Goal: Communication & Community: Answer question/provide support

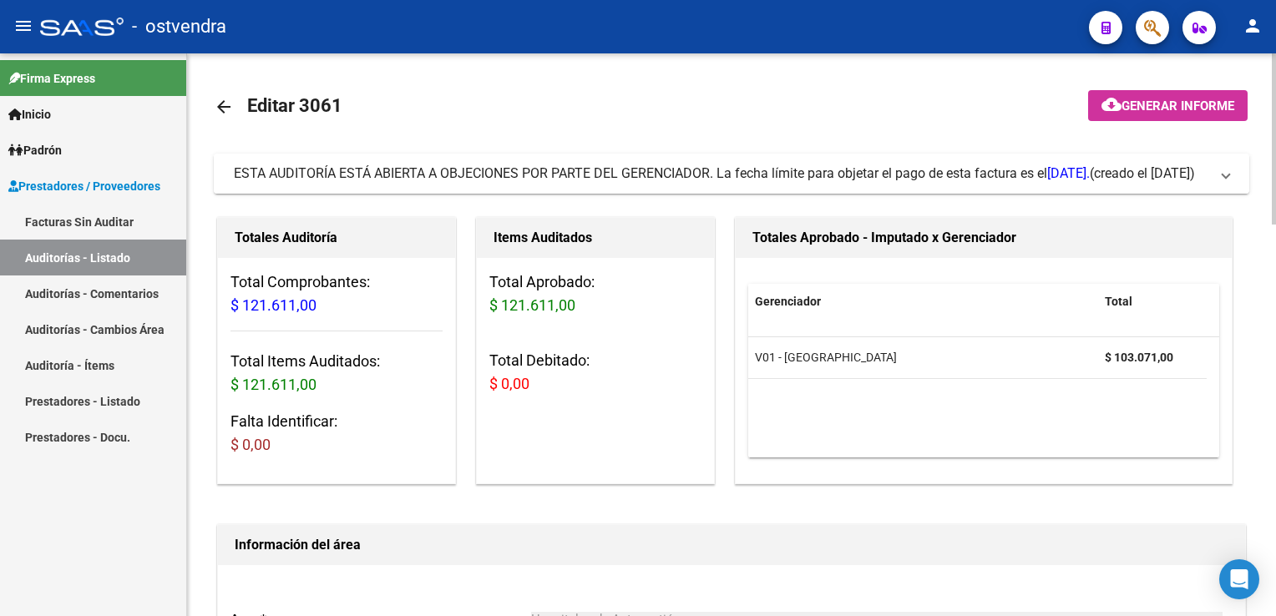
click at [1237, 179] on mat-expansion-panel-header "ESTA AUDITORÍA ESTÁ ABIERTA A OBJECIONES POR PARTE DEL GERENCIADOR. La fecha lí…" at bounding box center [731, 174] width 1035 height 40
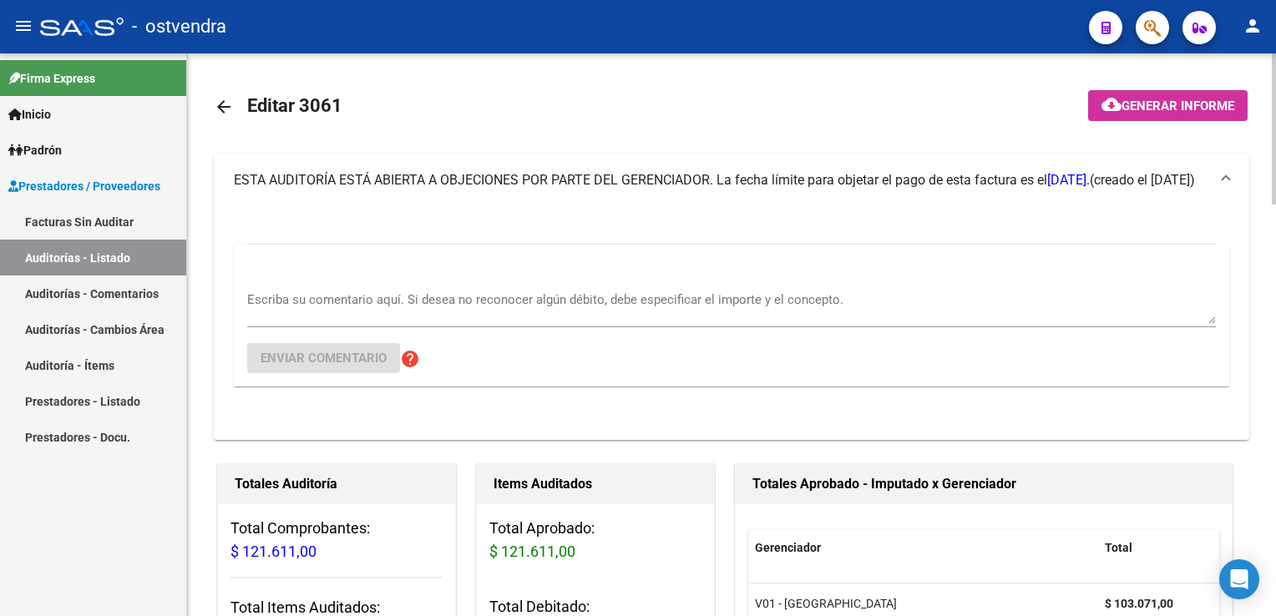
click at [377, 282] on div "Escriba su comentario aquí. Si desea no reconocer algún débito, debe especifica…" at bounding box center [731, 301] width 969 height 51
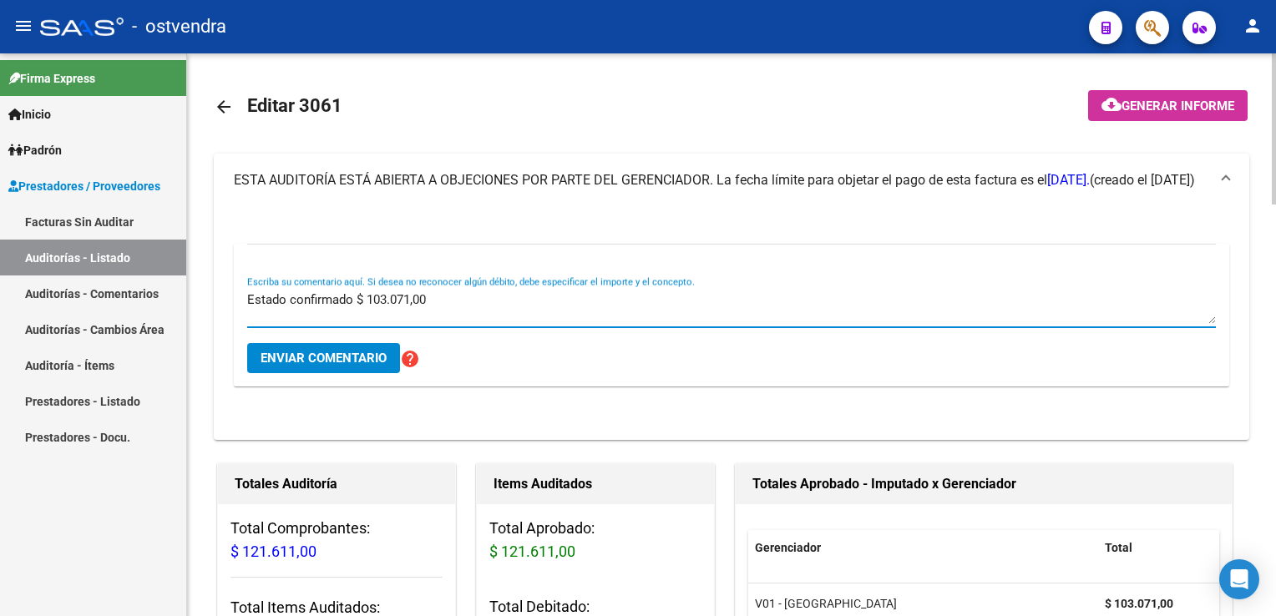
type textarea "Estado confirmado $ 103.071,00"
click at [324, 366] on button "Enviar comentario" at bounding box center [323, 358] width 153 height 30
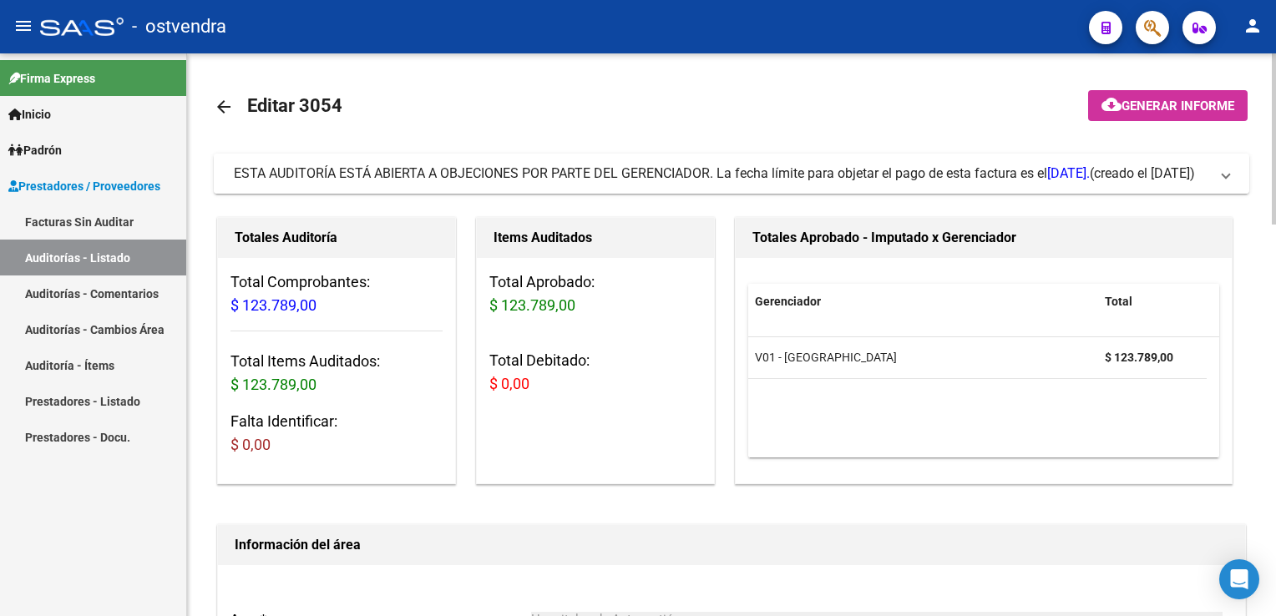
drag, startPoint x: 1222, startPoint y: 186, endPoint x: 995, endPoint y: 250, distance: 235.8
click at [1220, 186] on mat-expansion-panel-header "ESTA AUDITORÍA ESTÁ ABIERTA A OBJECIONES POR PARTE DEL GERENCIADOR. La fecha lí…" at bounding box center [731, 174] width 1035 height 40
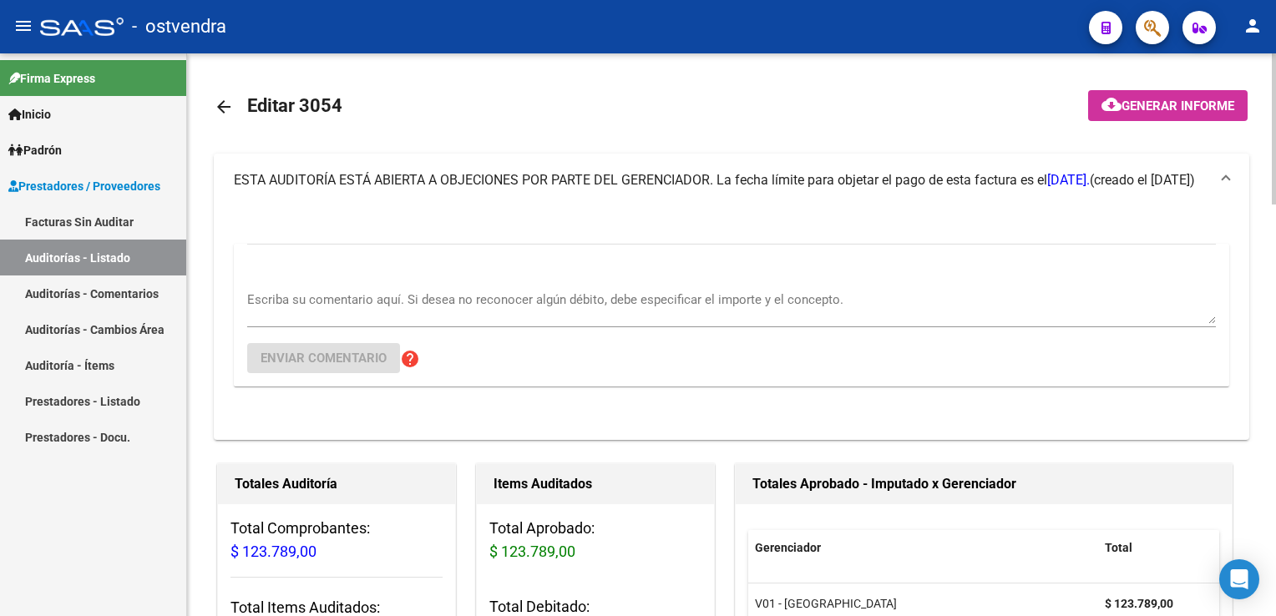
click at [464, 297] on textarea "Escriba su comentario aquí. Si desea no reconocer algún débito, debe especifica…" at bounding box center [731, 307] width 969 height 33
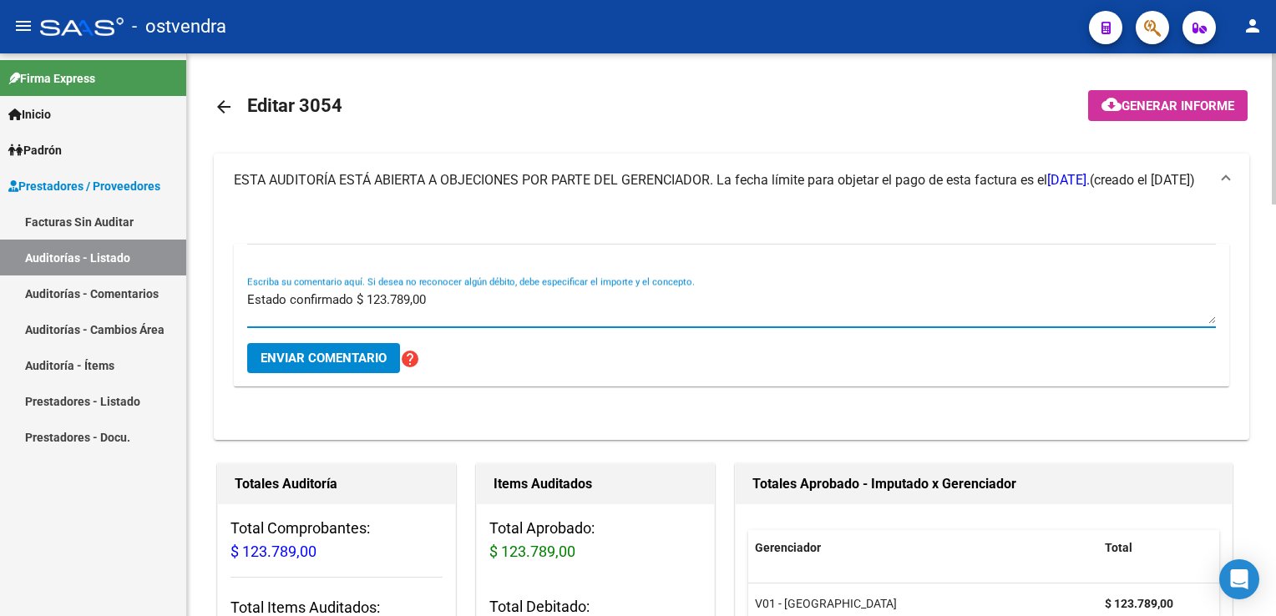
type textarea "Estado confirmado $ 123.789,00"
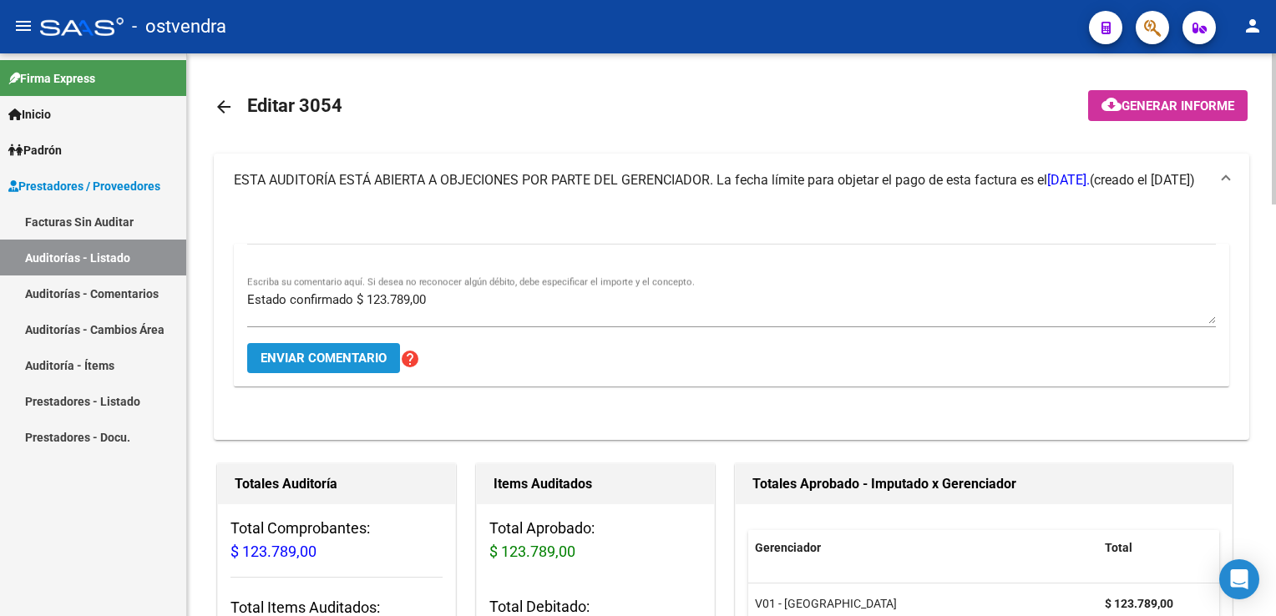
click at [332, 365] on span "Enviar comentario" at bounding box center [324, 358] width 126 height 15
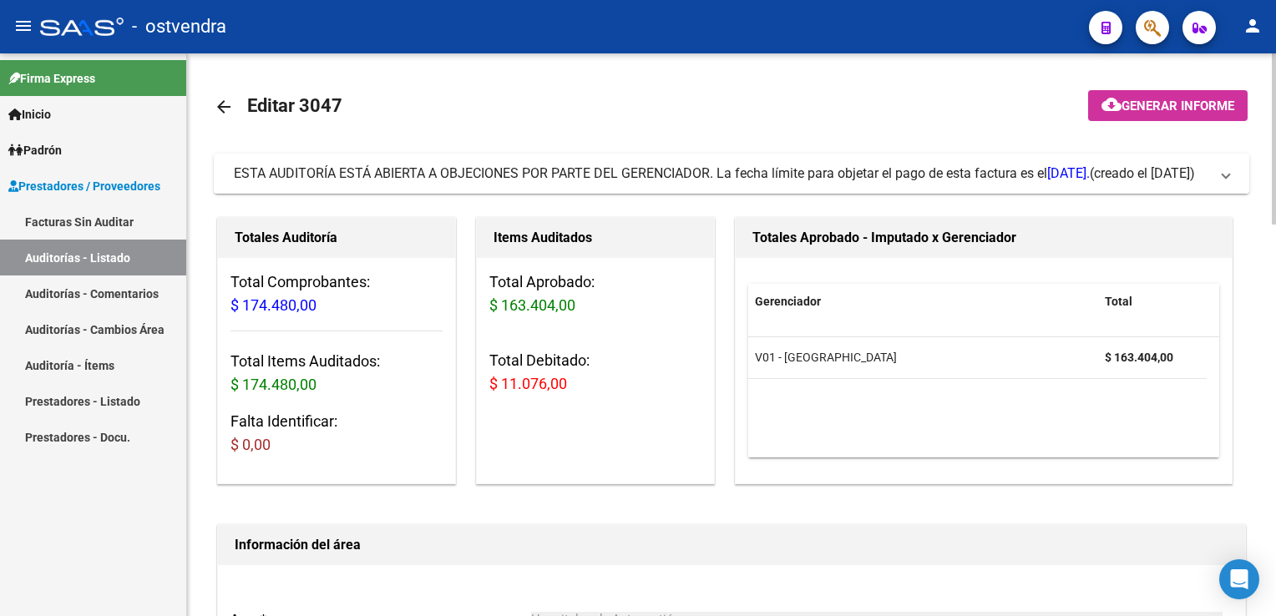
click at [1212, 183] on span "ESTA AUDITORÍA ESTÁ ABIERTA A OBJECIONES POR PARTE DEL GERENCIADOR. La fecha lí…" at bounding box center [728, 173] width 989 height 18
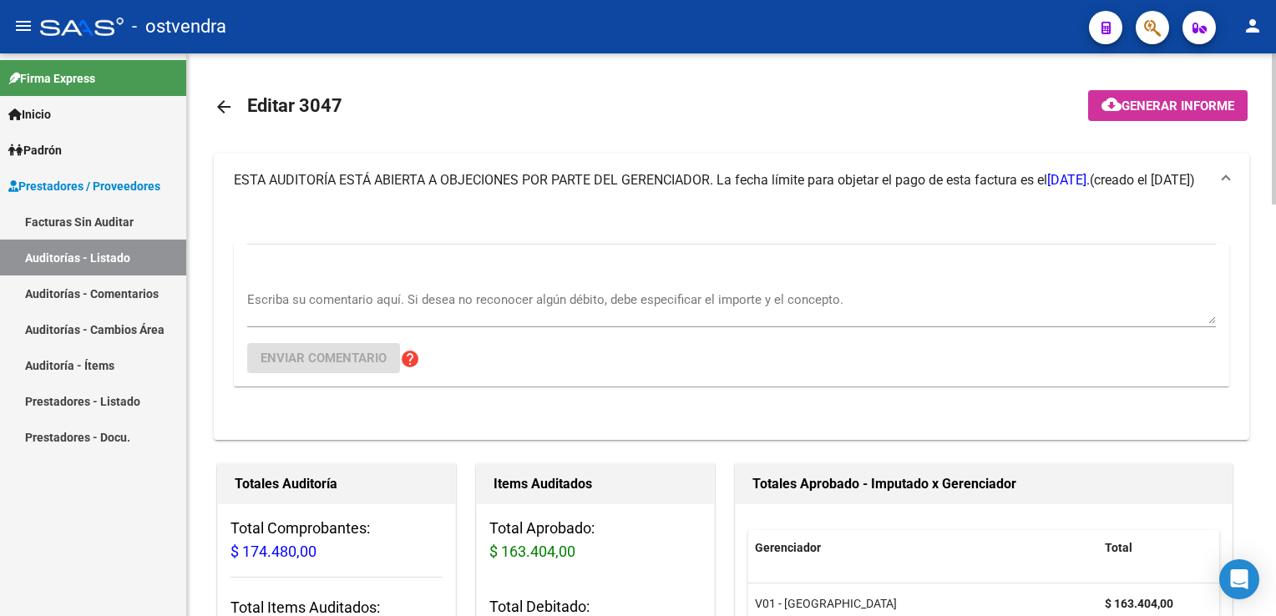
click at [474, 307] on textarea "Escriba su comentario aquí. Si desea no reconocer algún débito, debe especifica…" at bounding box center [731, 307] width 969 height 33
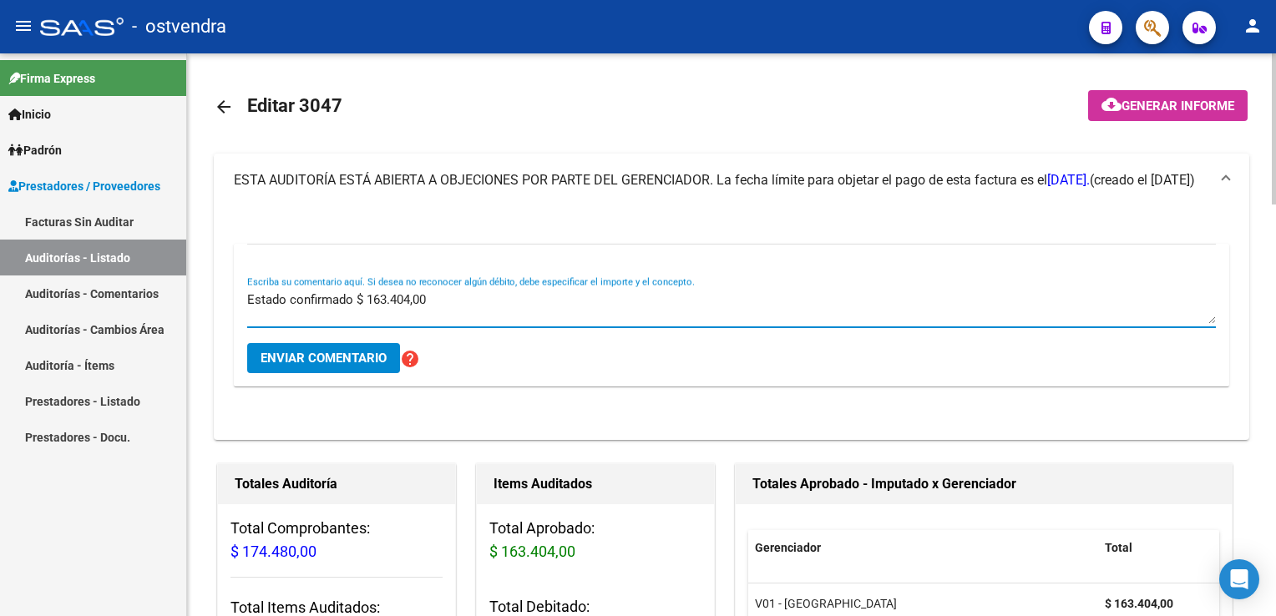
type textarea "Estado confirmado $ 163.404,00"
click at [321, 372] on button "Enviar comentario" at bounding box center [323, 358] width 153 height 30
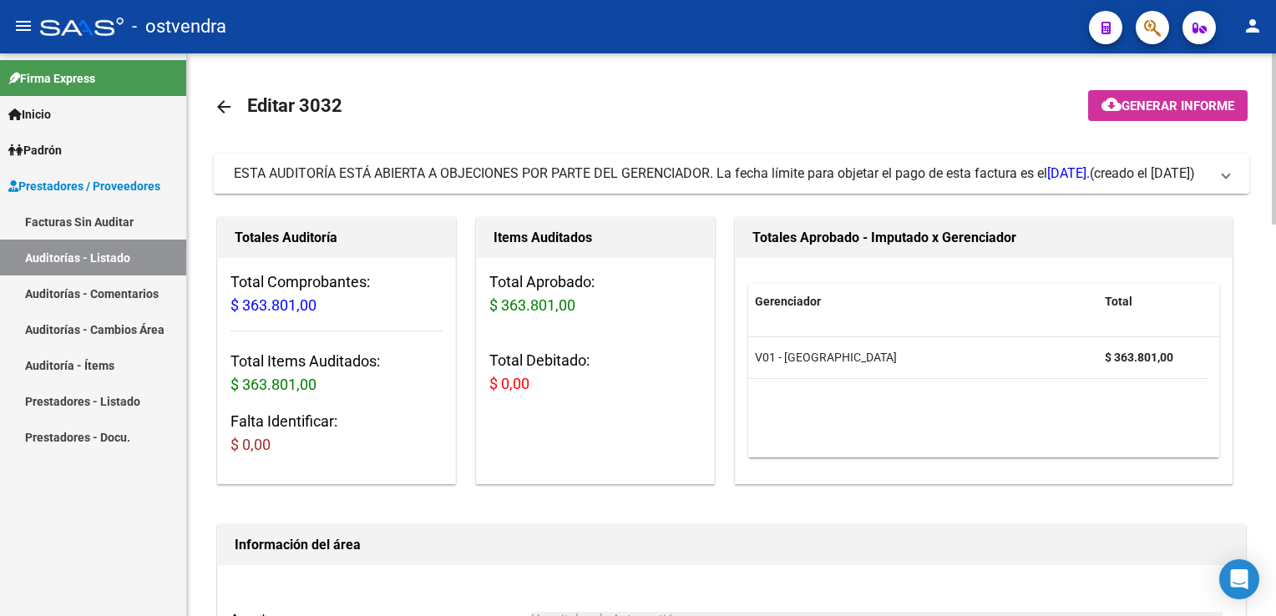
click at [1221, 175] on span "ESTA AUDITORÍA ESTÁ ABIERTA A OBJECIONES POR PARTE DEL GERENCIADOR. La fecha lí…" at bounding box center [728, 173] width 989 height 18
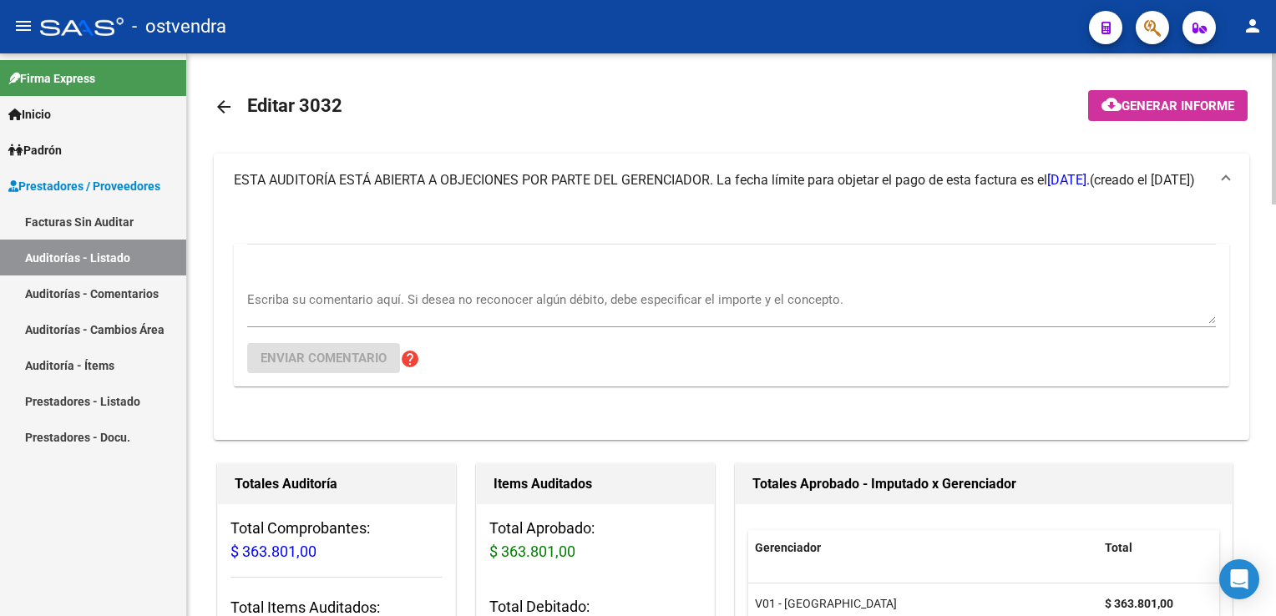
click at [415, 287] on div "Escriba su comentario aquí. Si desea no reconocer algún débito, debe especifica…" at bounding box center [731, 301] width 969 height 51
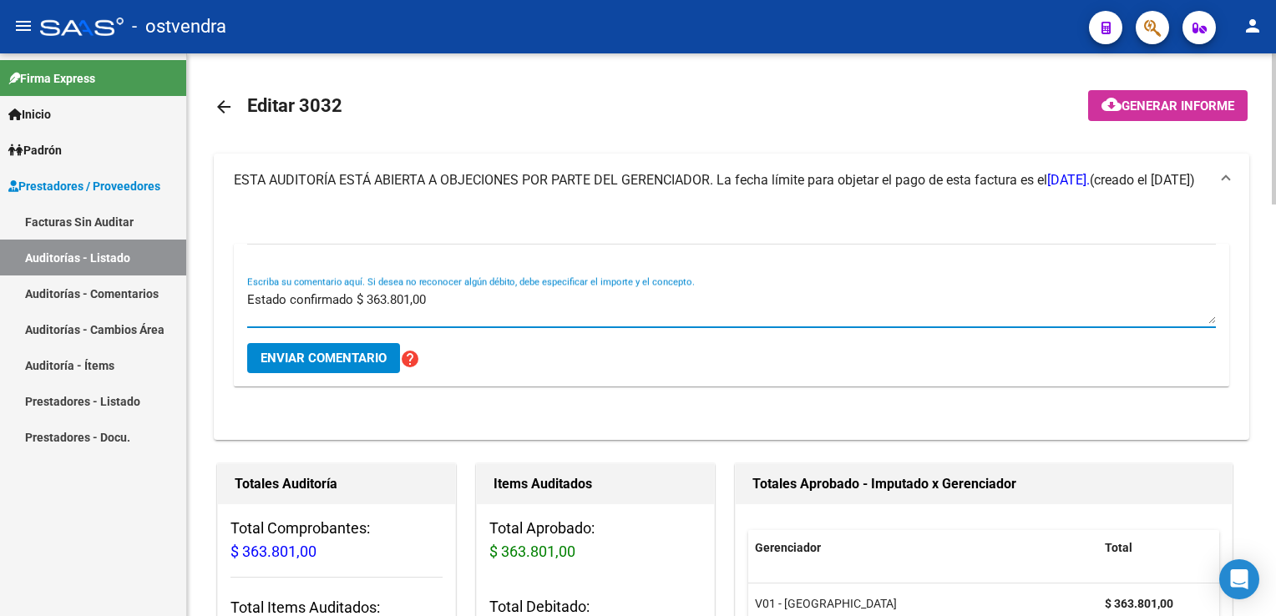
type textarea "Estado confirmado $ 363.801,00"
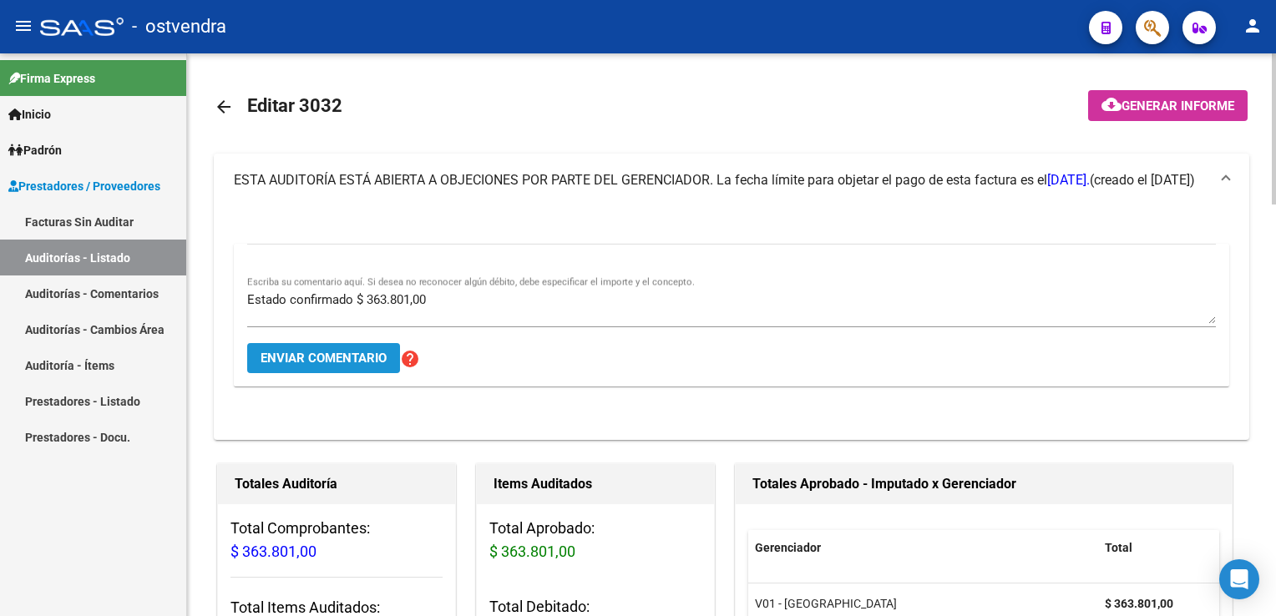
click at [321, 367] on button "Enviar comentario" at bounding box center [323, 358] width 153 height 30
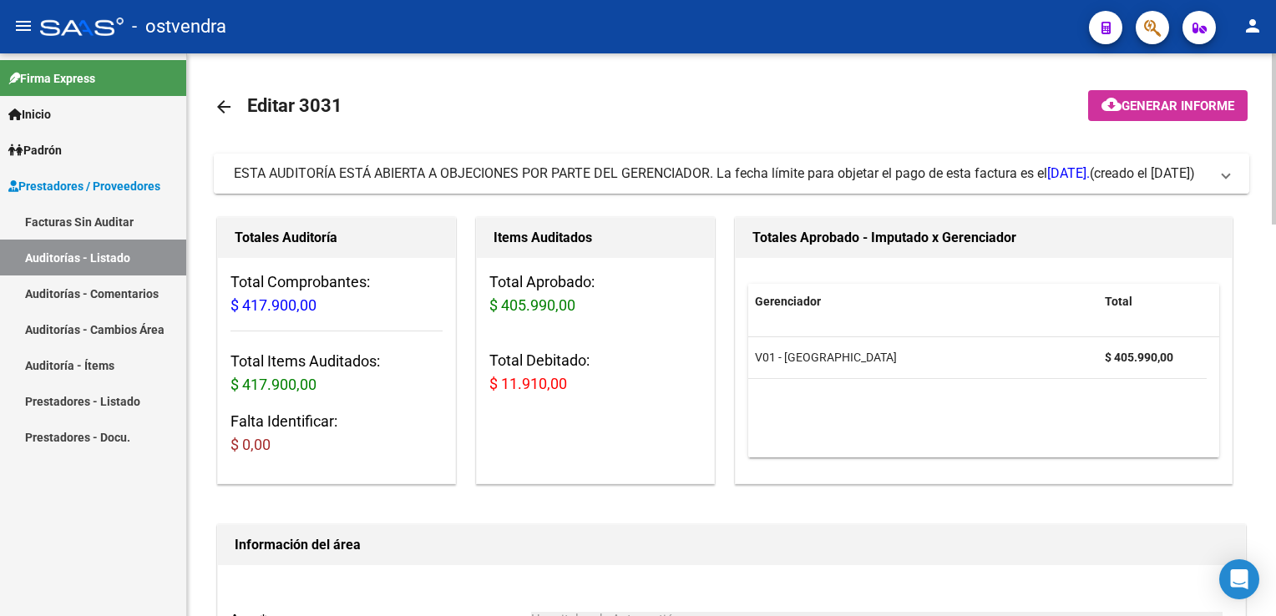
click at [1221, 177] on span "ESTA AUDITORÍA ESTÁ ABIERTA A OBJECIONES POR PARTE DEL GERENCIADOR. La fecha lí…" at bounding box center [728, 173] width 989 height 18
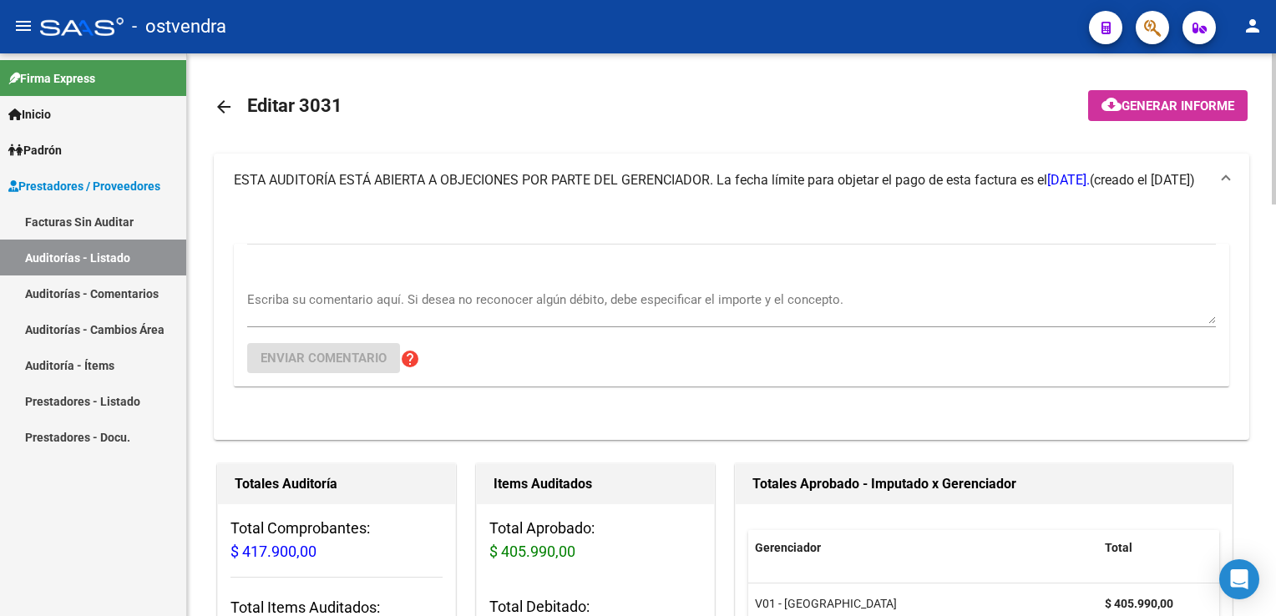
click at [322, 313] on textarea "Escriba su comentario aquí. Si desea no reconocer algún débito, debe especifica…" at bounding box center [731, 307] width 969 height 33
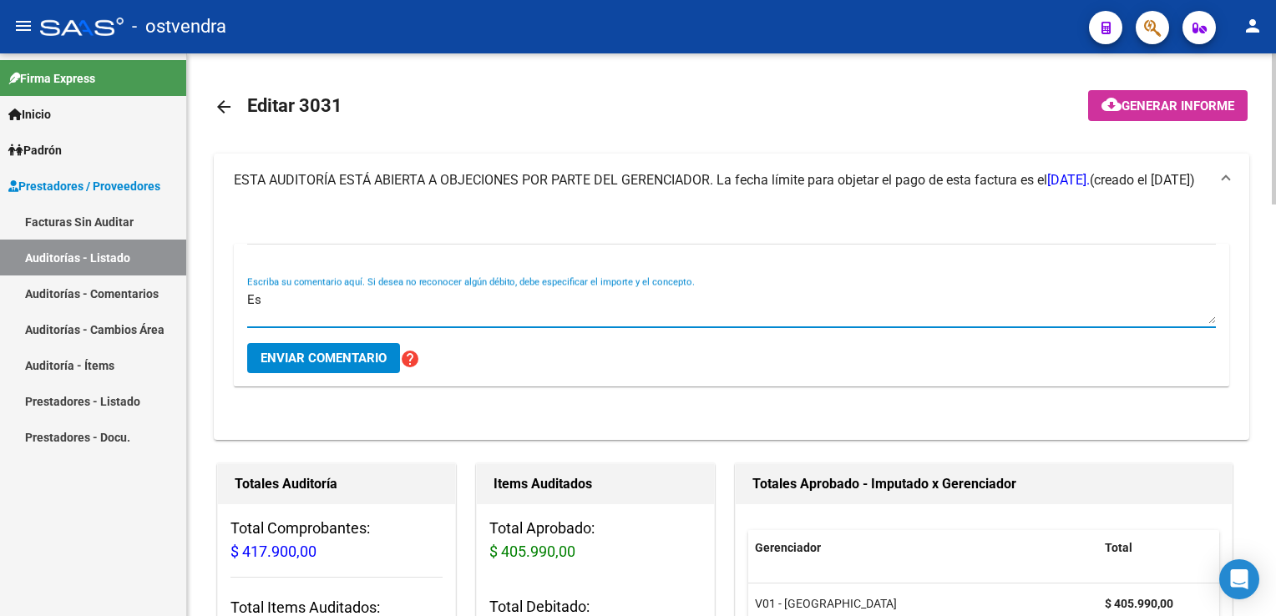
type textarea "E"
